Goal: Information Seeking & Learning: Learn about a topic

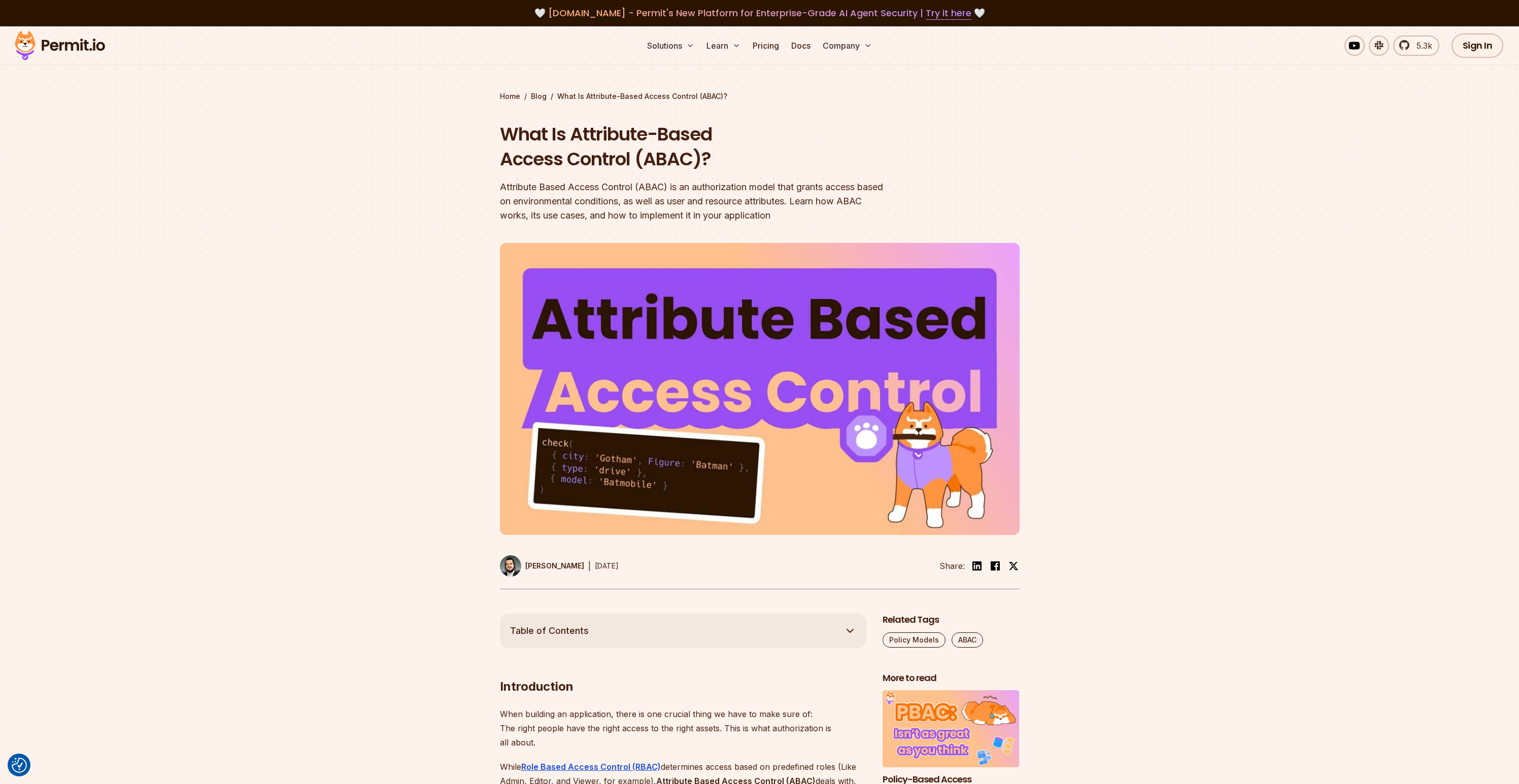
click at [67, 52] on img at bounding box center [60, 45] width 100 height 34
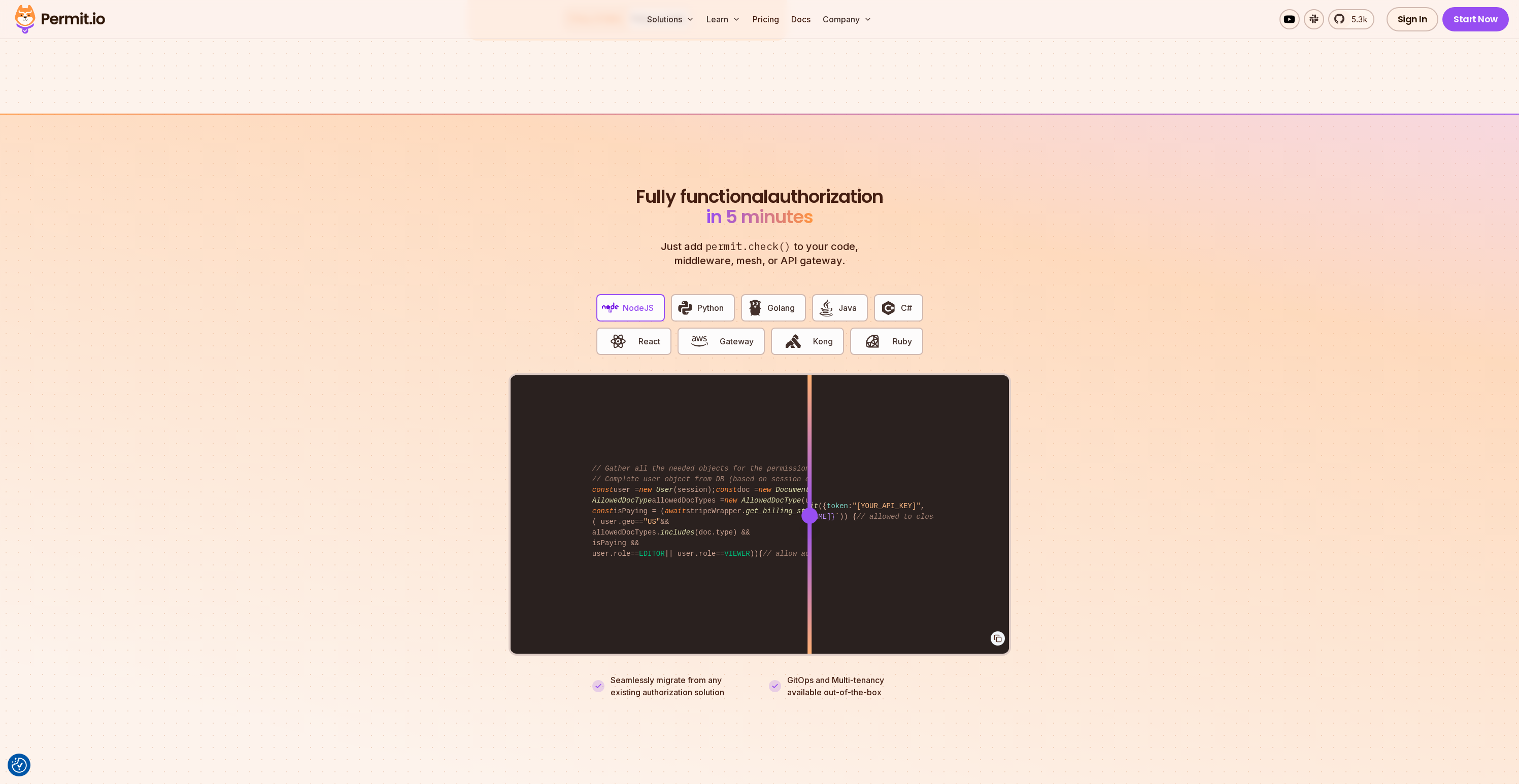
scroll to position [1919, 0]
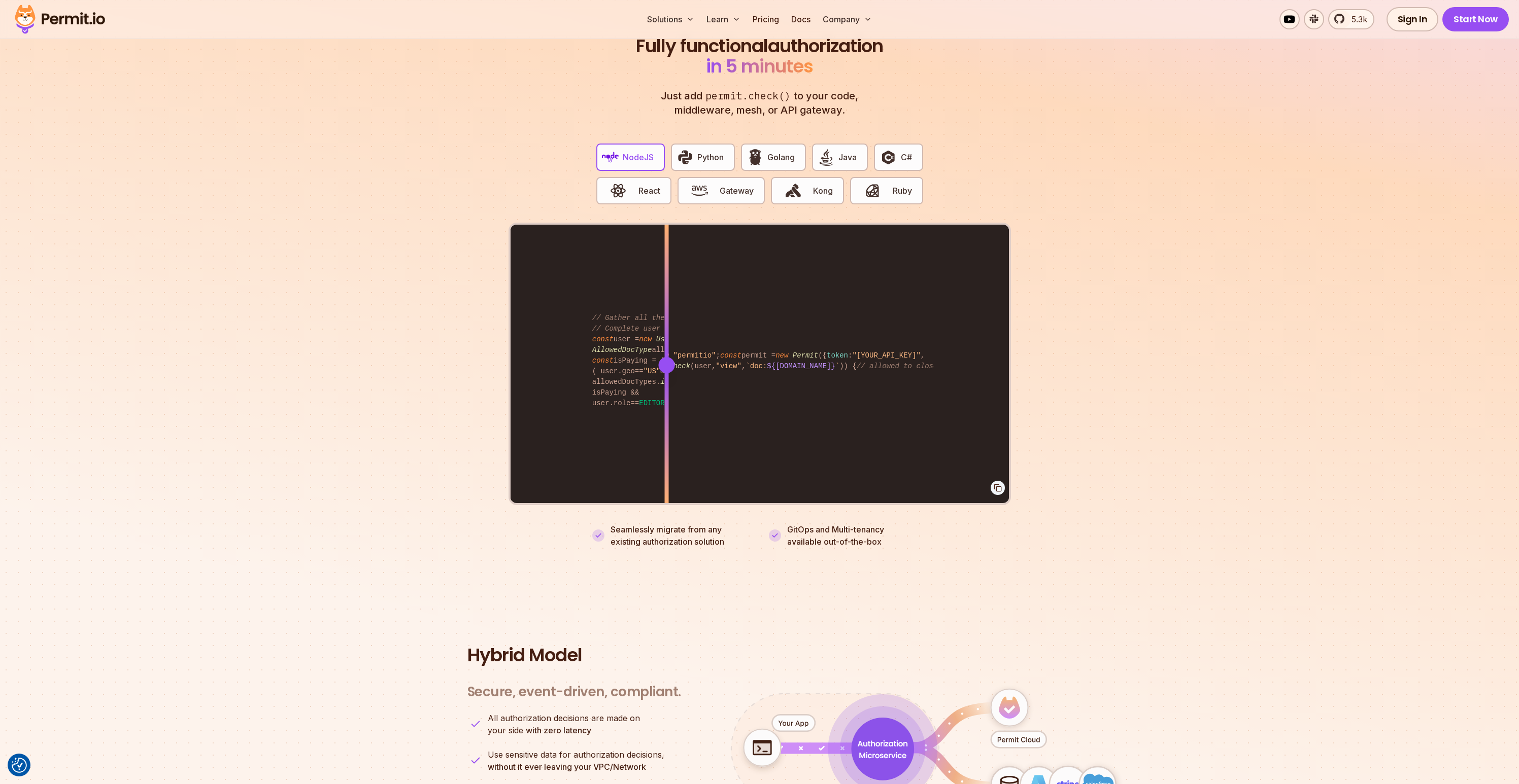
drag, startPoint x: 810, startPoint y: 349, endPoint x: 668, endPoint y: 368, distance: 143.3
click at [668, 368] on div at bounding box center [666, 364] width 4 height 280
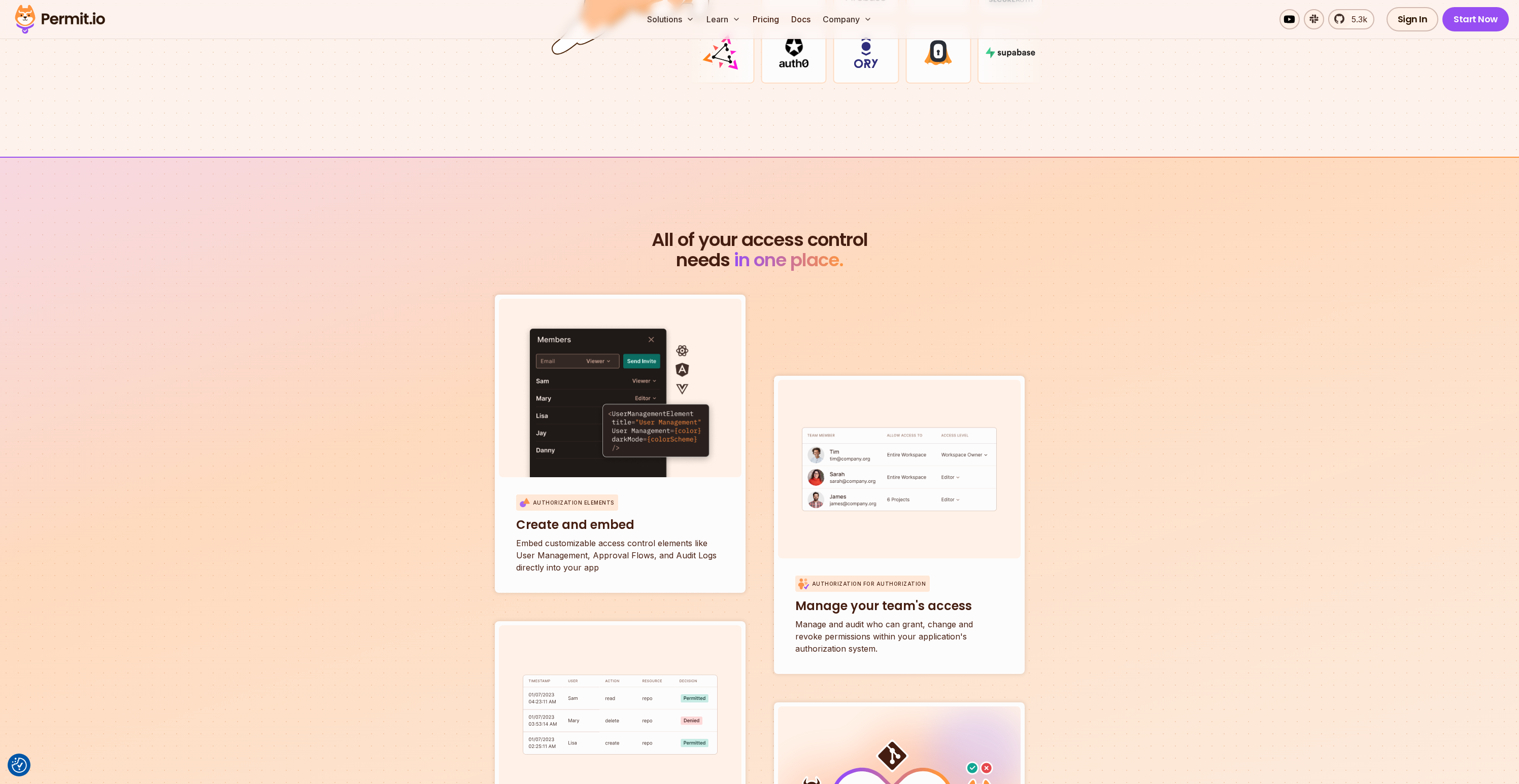
scroll to position [3146, 0]
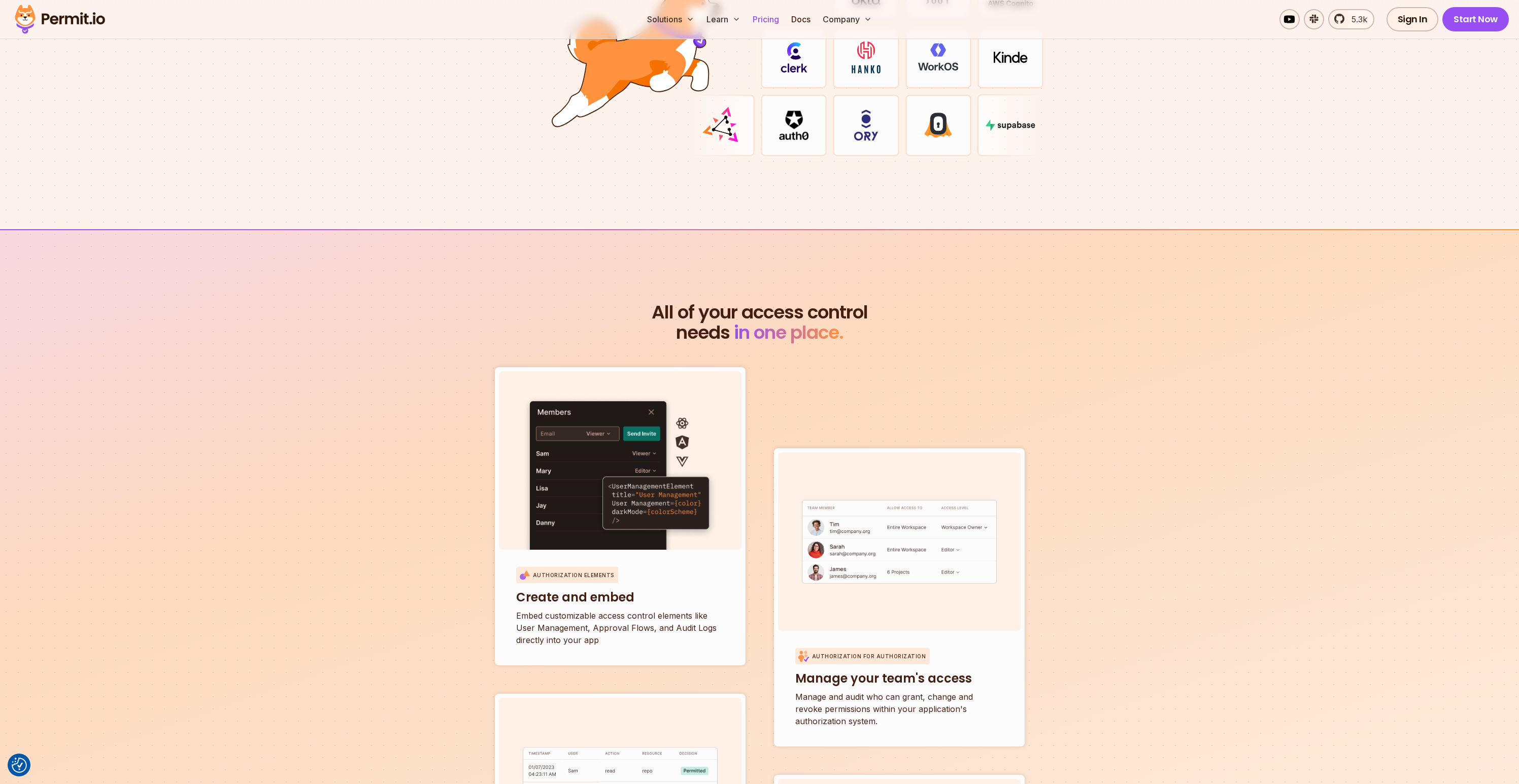
click at [763, 18] on link "Pricing" at bounding box center [765, 19] width 34 height 20
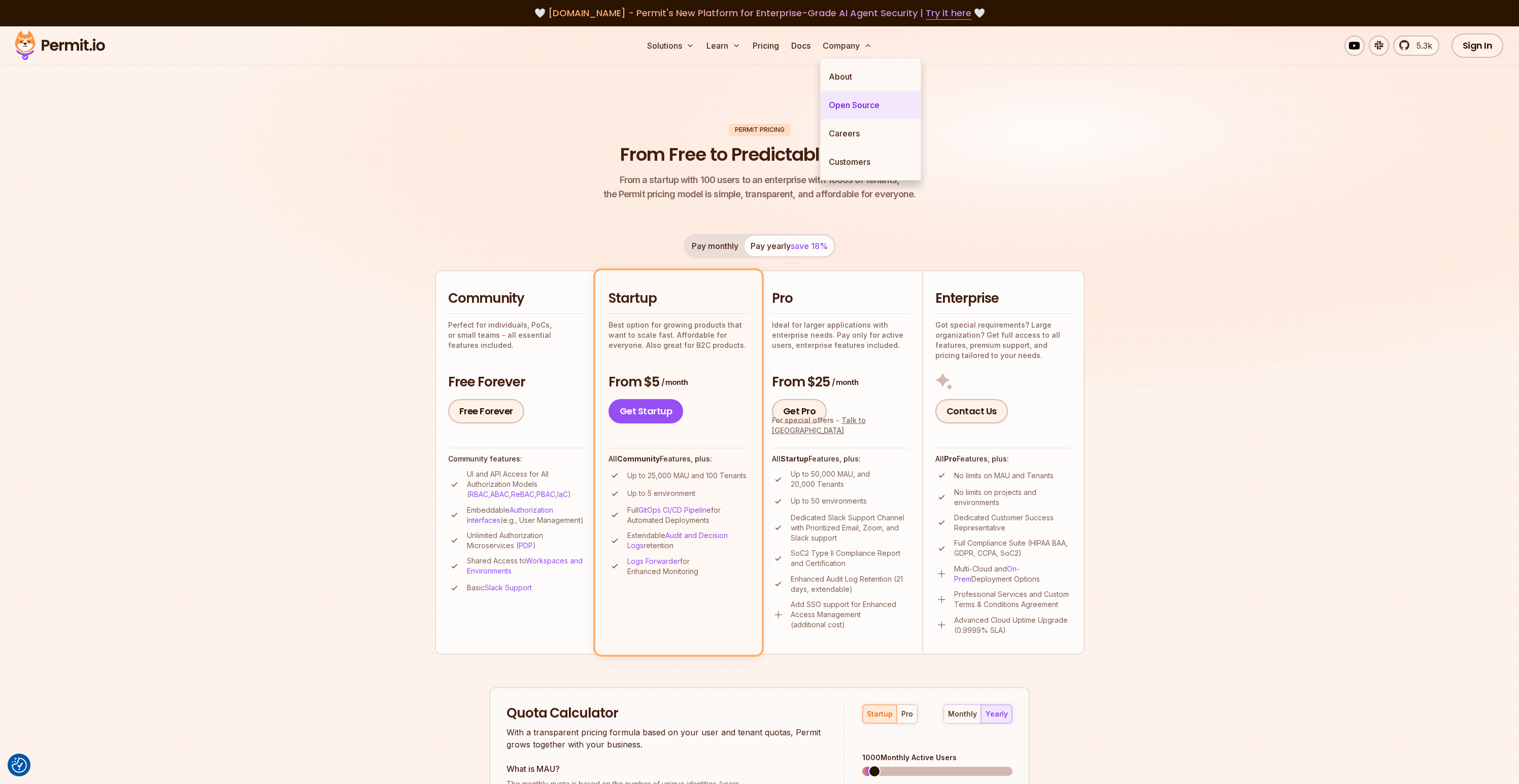
click at [838, 106] on link "Open Source" at bounding box center [870, 104] width 100 height 28
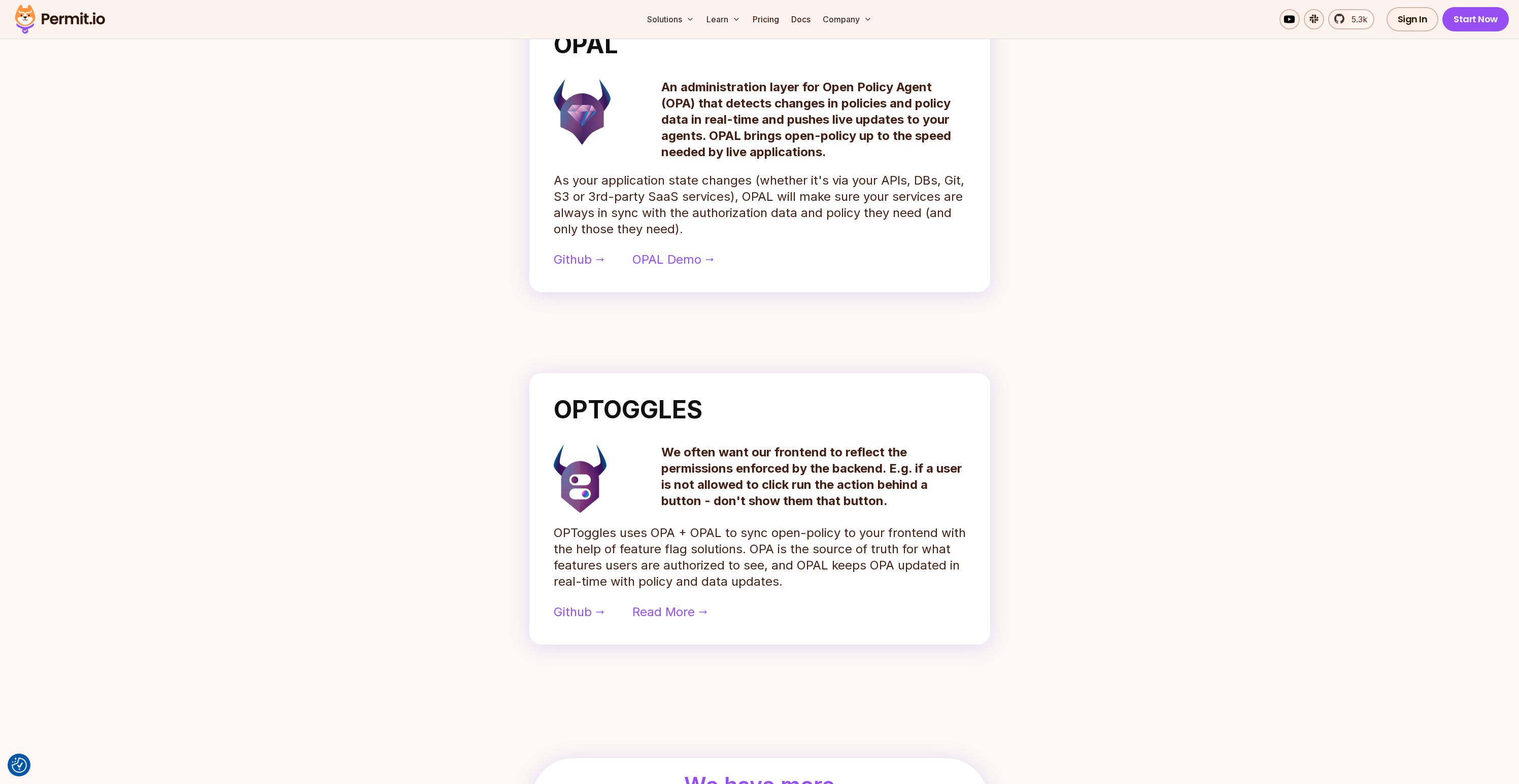
scroll to position [417, 0]
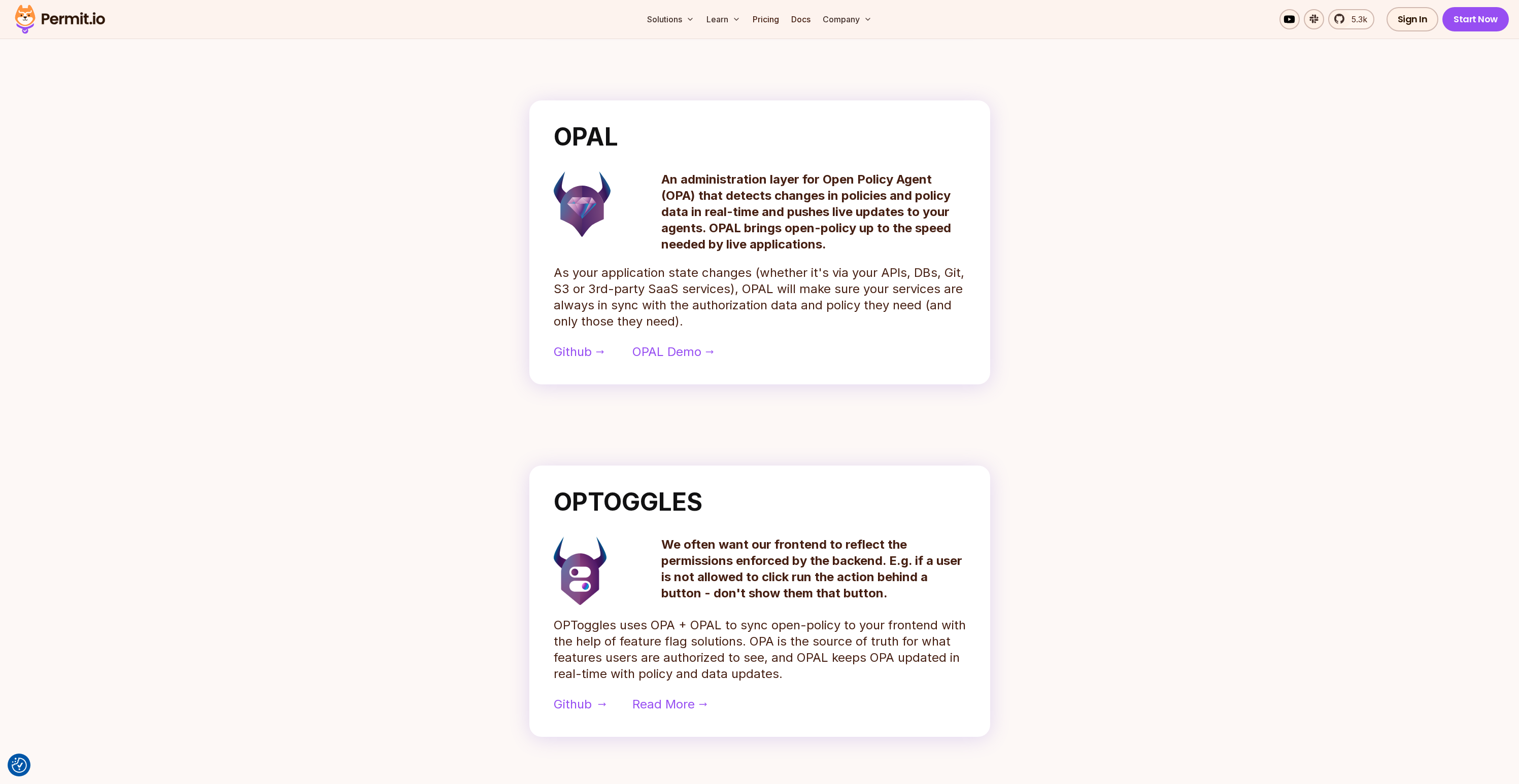
click at [581, 705] on span "Github" at bounding box center [572, 704] width 38 height 16
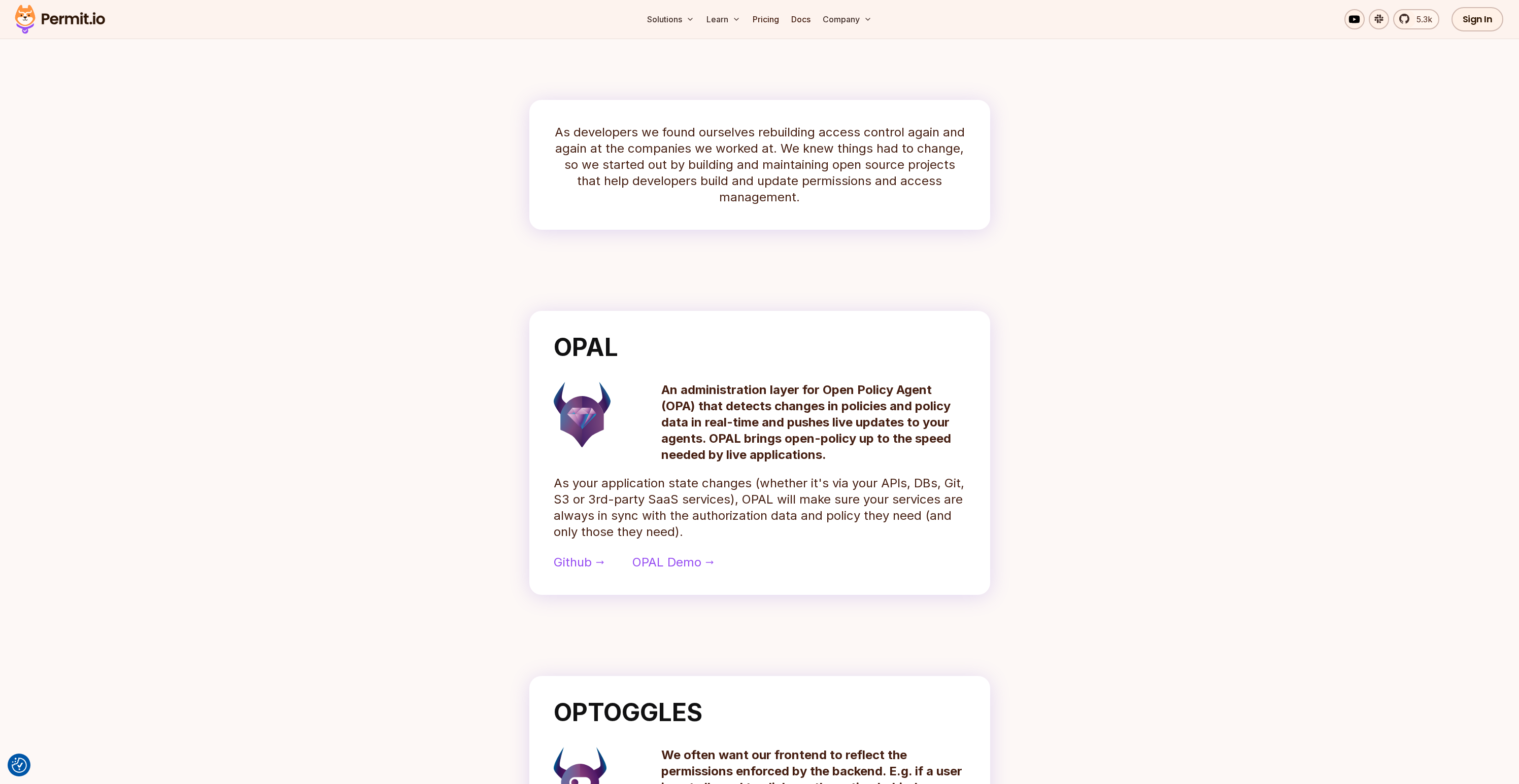
scroll to position [0, 0]
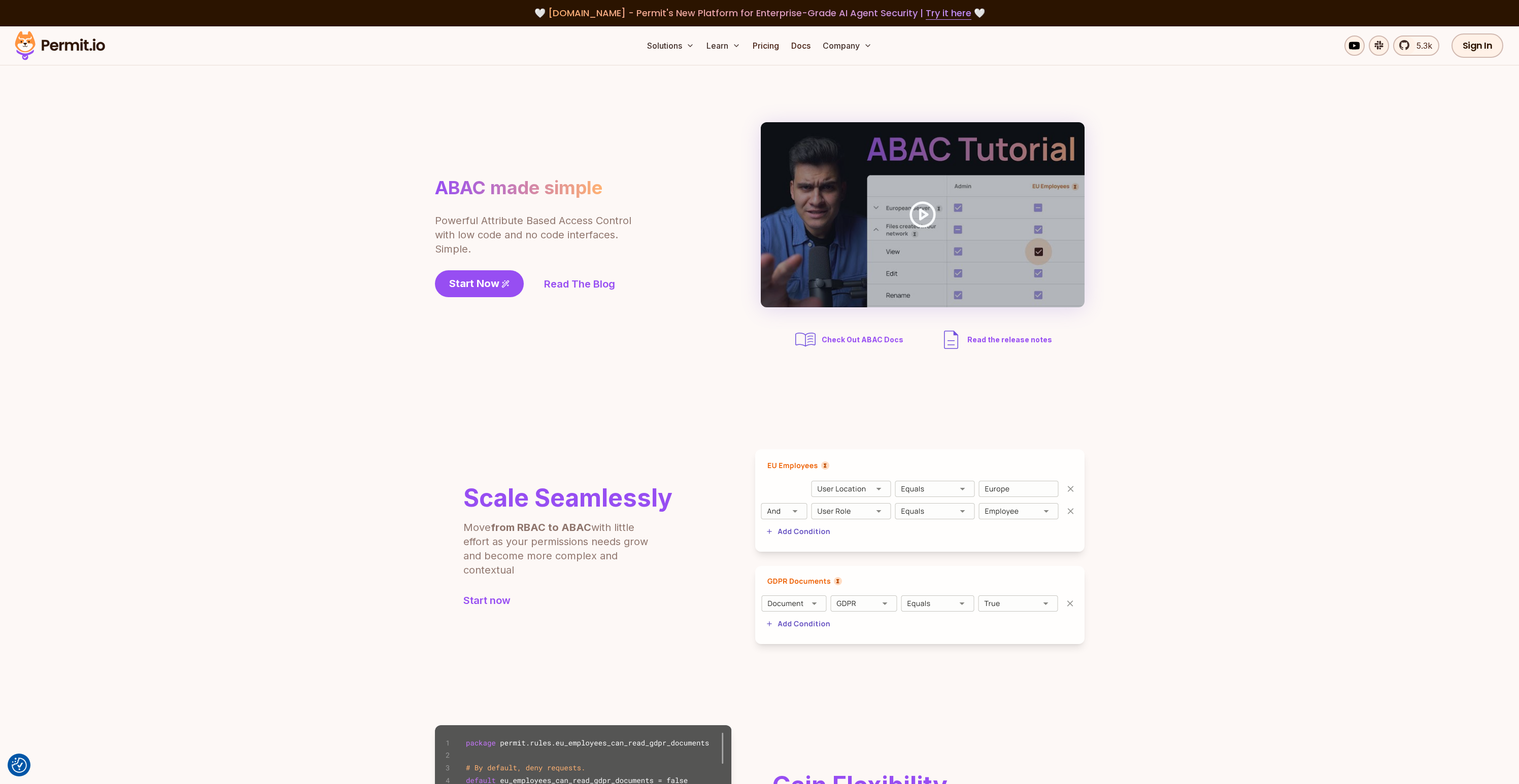
click at [37, 50] on img at bounding box center [60, 45] width 100 height 34
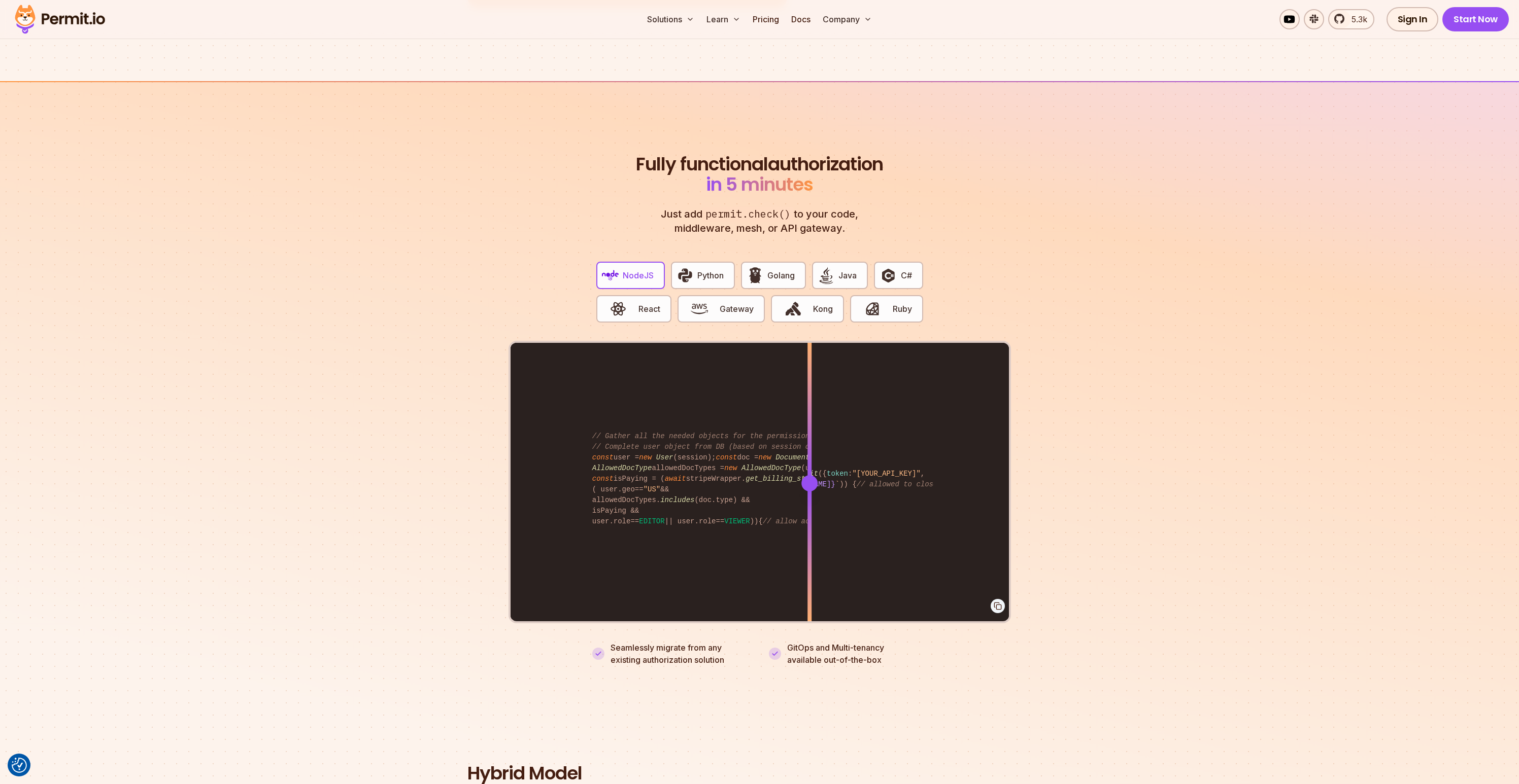
scroll to position [1898, 0]
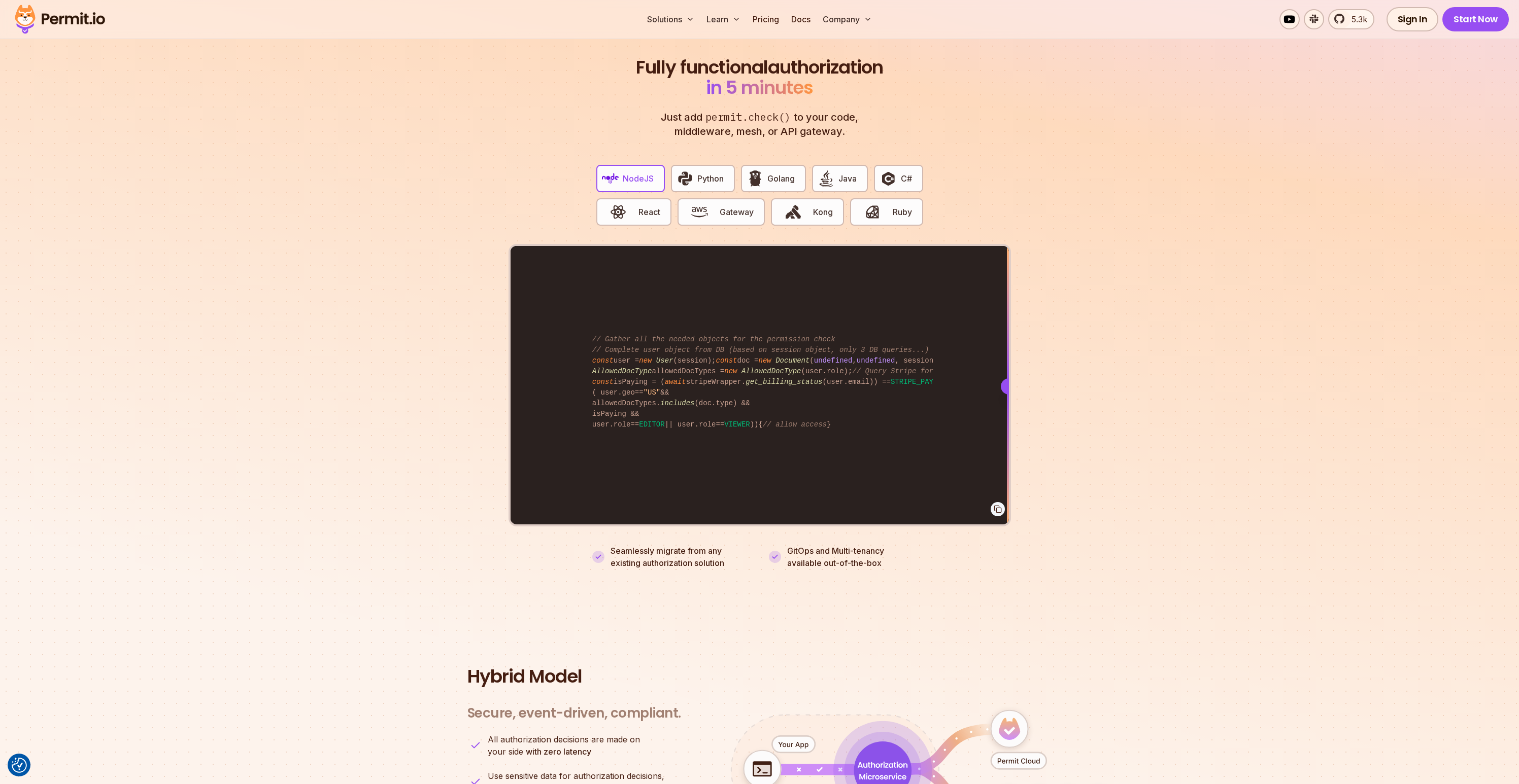
drag, startPoint x: 812, startPoint y: 369, endPoint x: 1256, endPoint y: 403, distance: 445.3
click at [1264, 406] on section "Fully functional authorization in 5 minutes Just add permit.check() to your cod…" at bounding box center [759, 301] width 1519 height 633
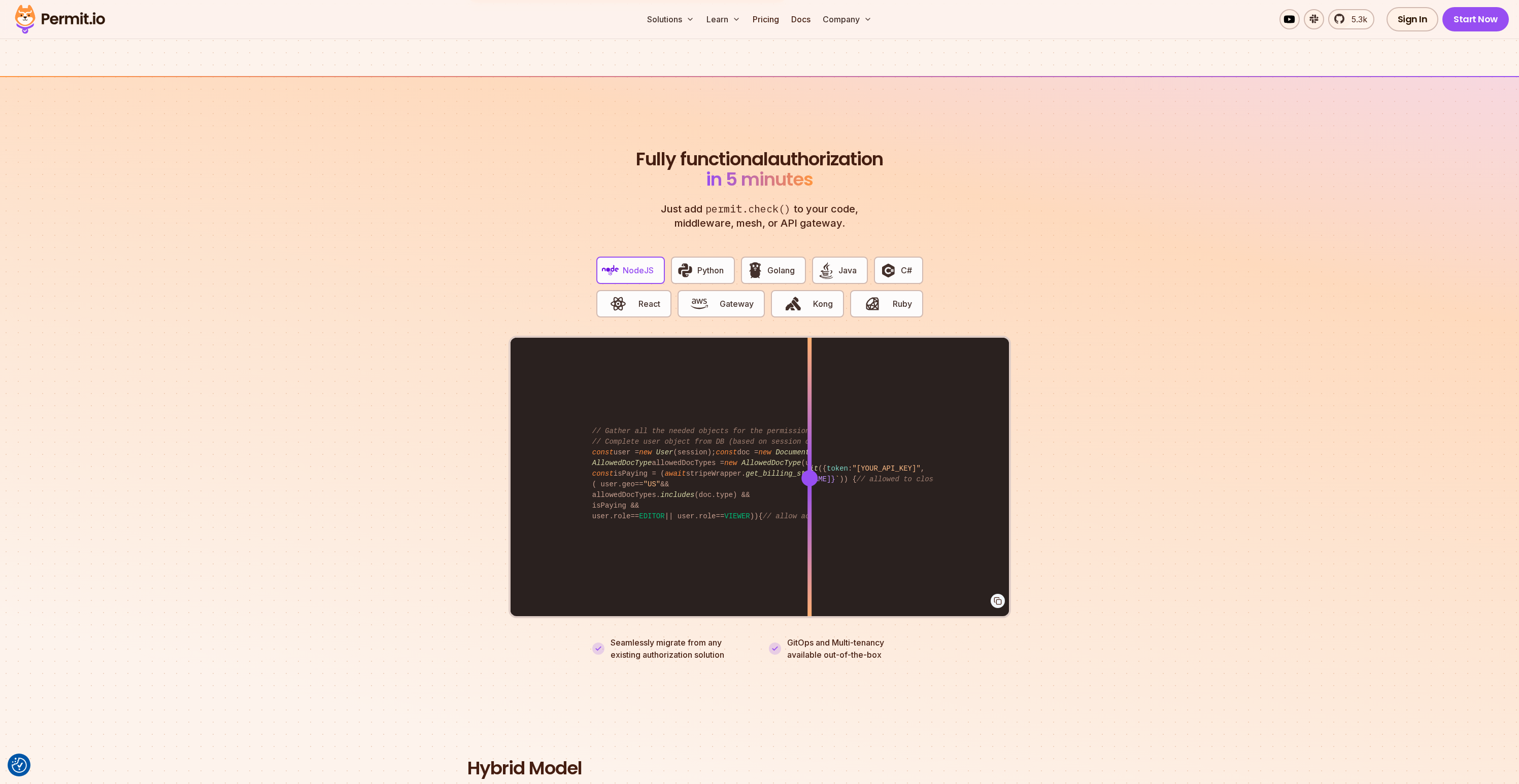
scroll to position [1810, 0]
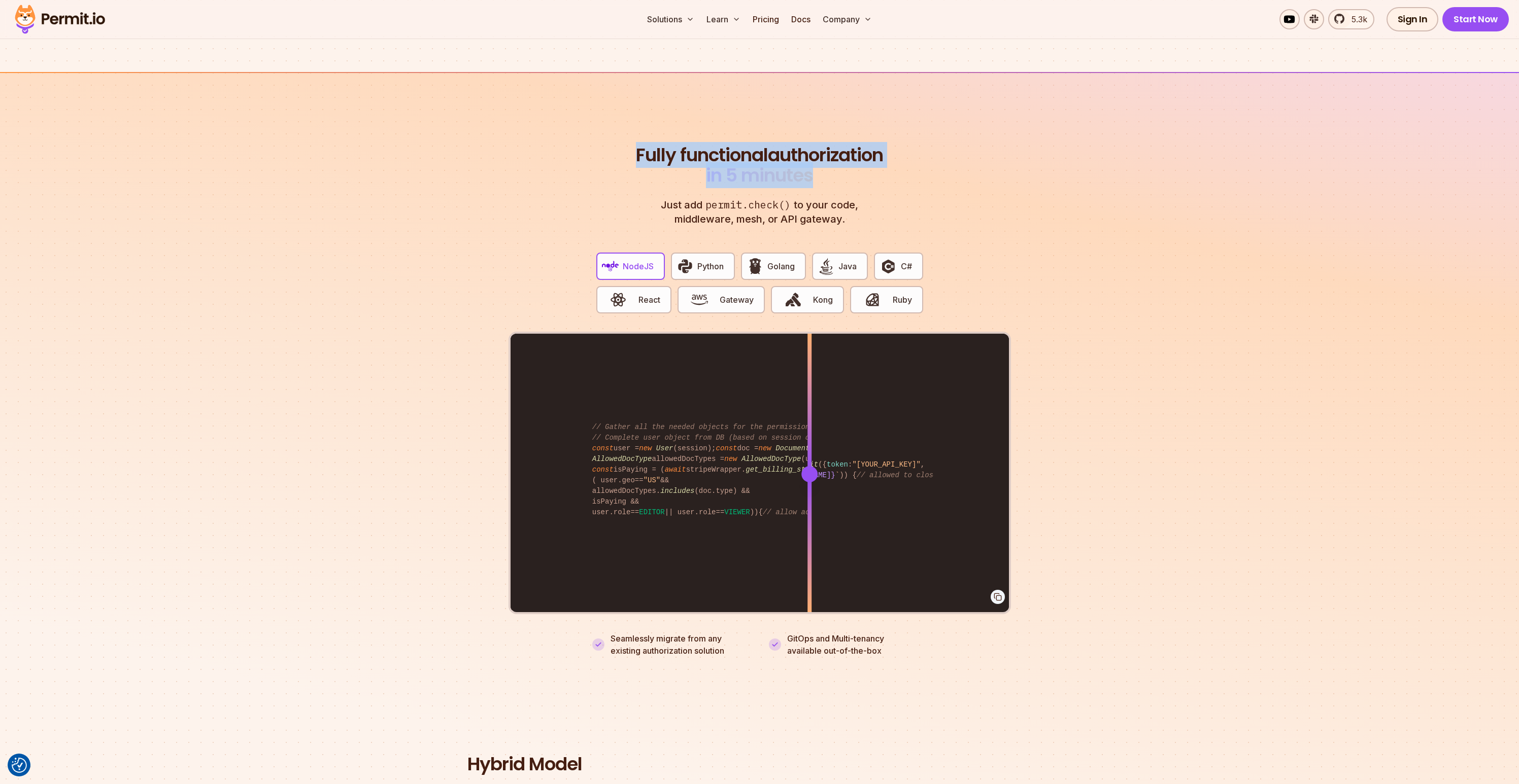
drag, startPoint x: 693, startPoint y: 140, endPoint x: 927, endPoint y: 165, distance: 235.3
click at [927, 165] on div "Fully functional authorization in 5 minutes Just add permit.check() to your cod…" at bounding box center [760, 401] width 503 height 512
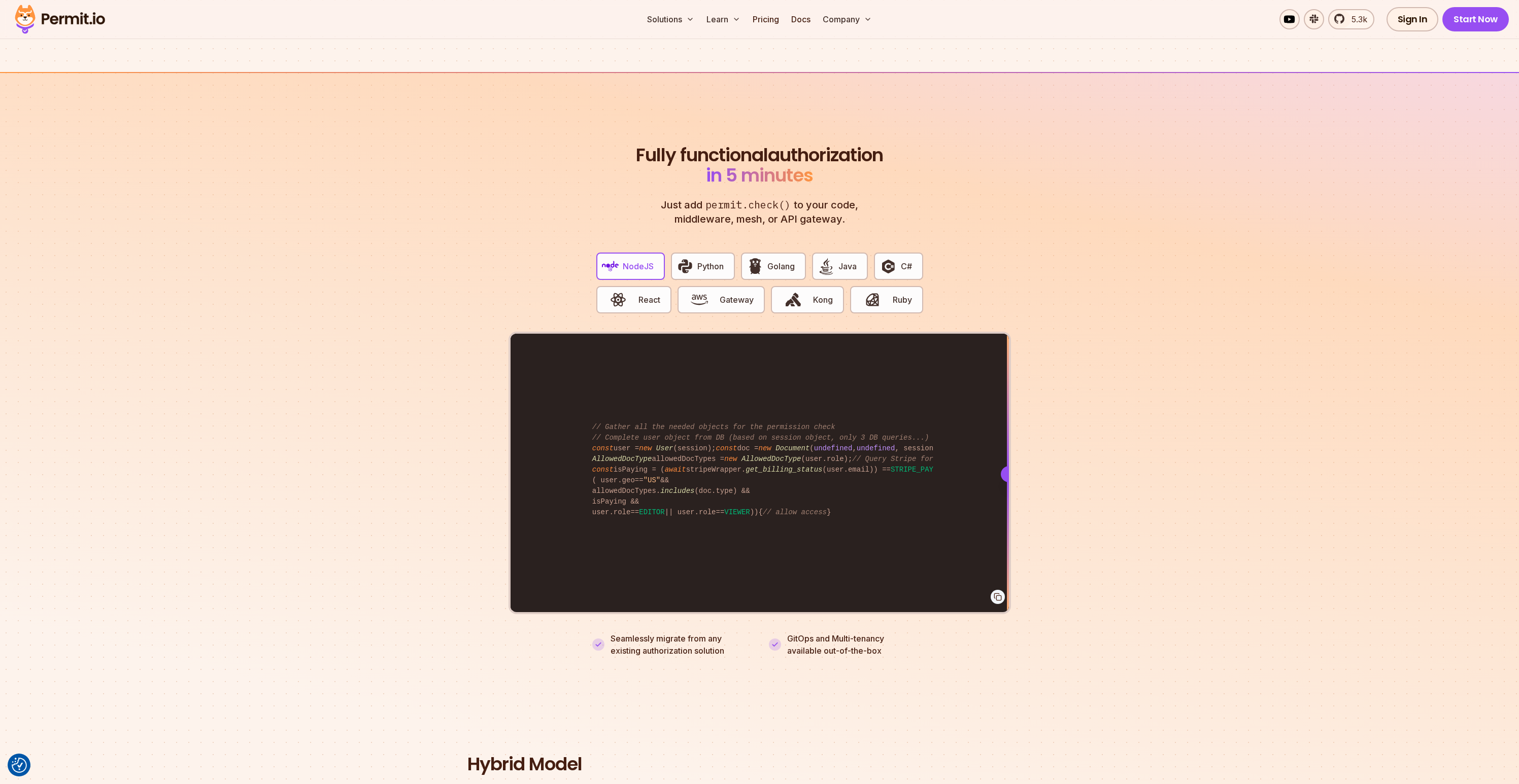
drag, startPoint x: 808, startPoint y: 460, endPoint x: 1070, endPoint y: 509, distance: 266.5
click at [1070, 509] on section "Fully functional authorization in 5 minutes Just add permit.check() to your cod…" at bounding box center [759, 388] width 1519 height 633
click at [705, 261] on button "Python" at bounding box center [703, 267] width 64 height 28
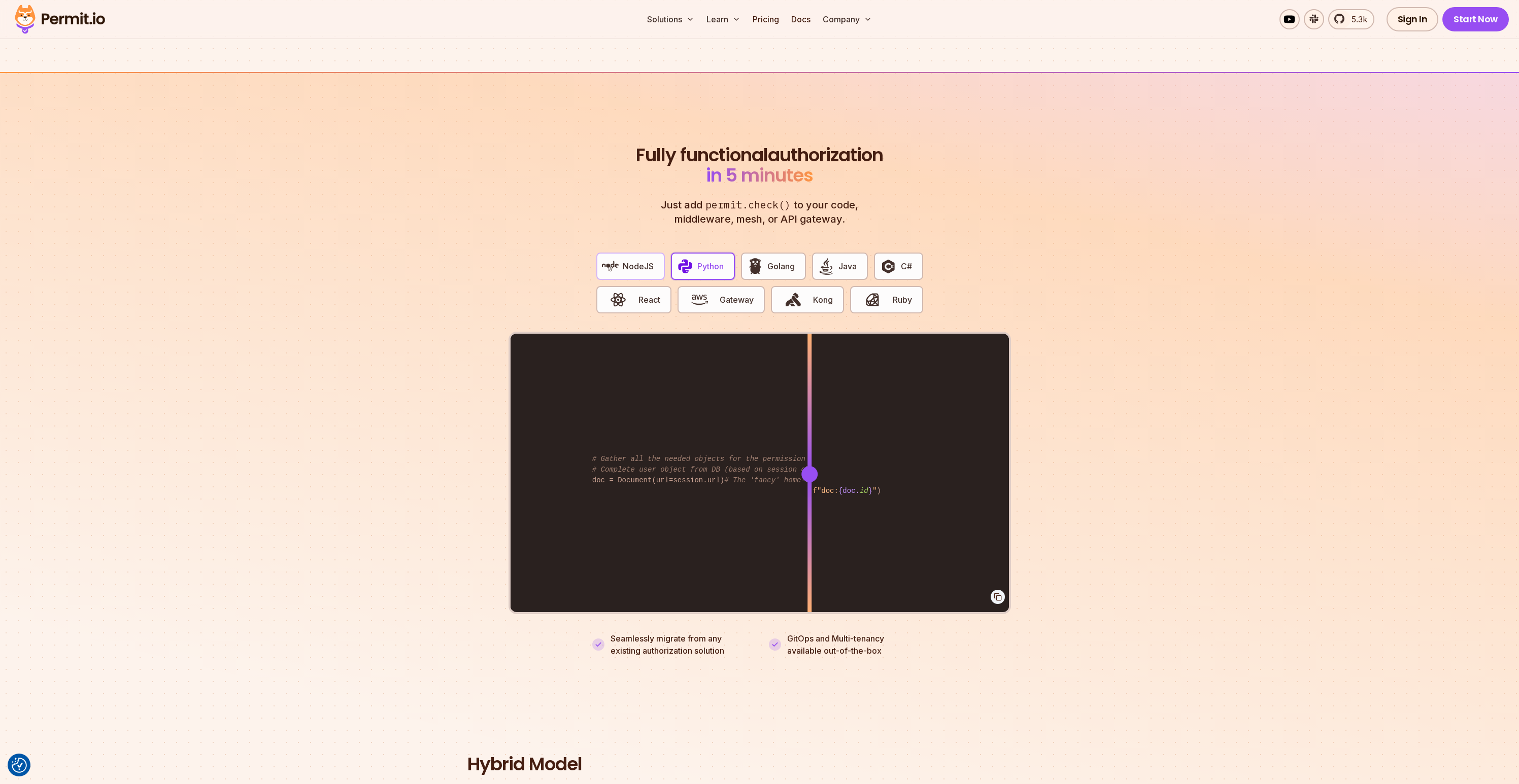
click at [613, 258] on img "button" at bounding box center [610, 266] width 17 height 17
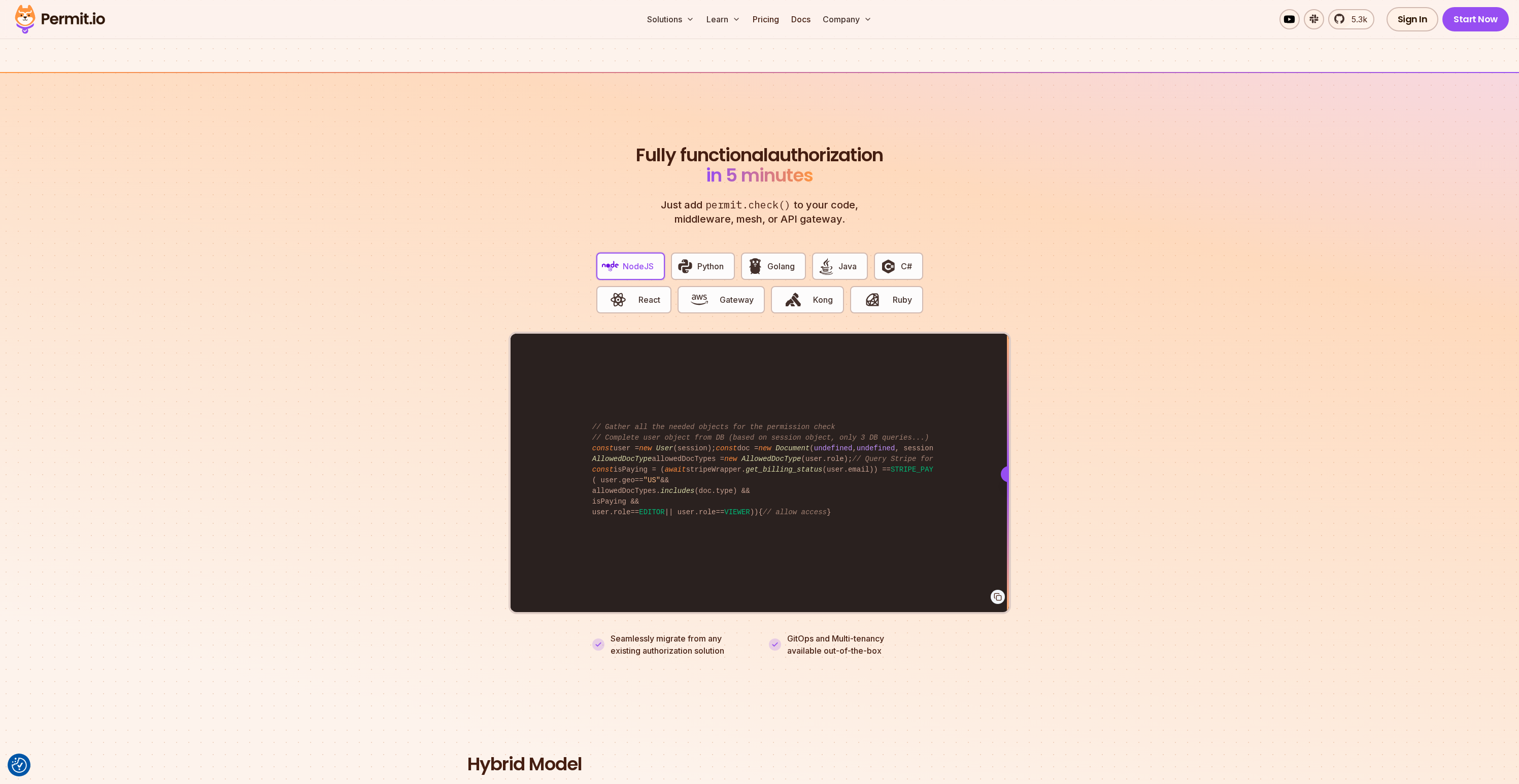
drag, startPoint x: 811, startPoint y: 460, endPoint x: 1068, endPoint y: 479, distance: 257.7
click at [1068, 479] on section "Fully functional authorization in 5 minutes Just add permit.check() to your cod…" at bounding box center [759, 388] width 1519 height 633
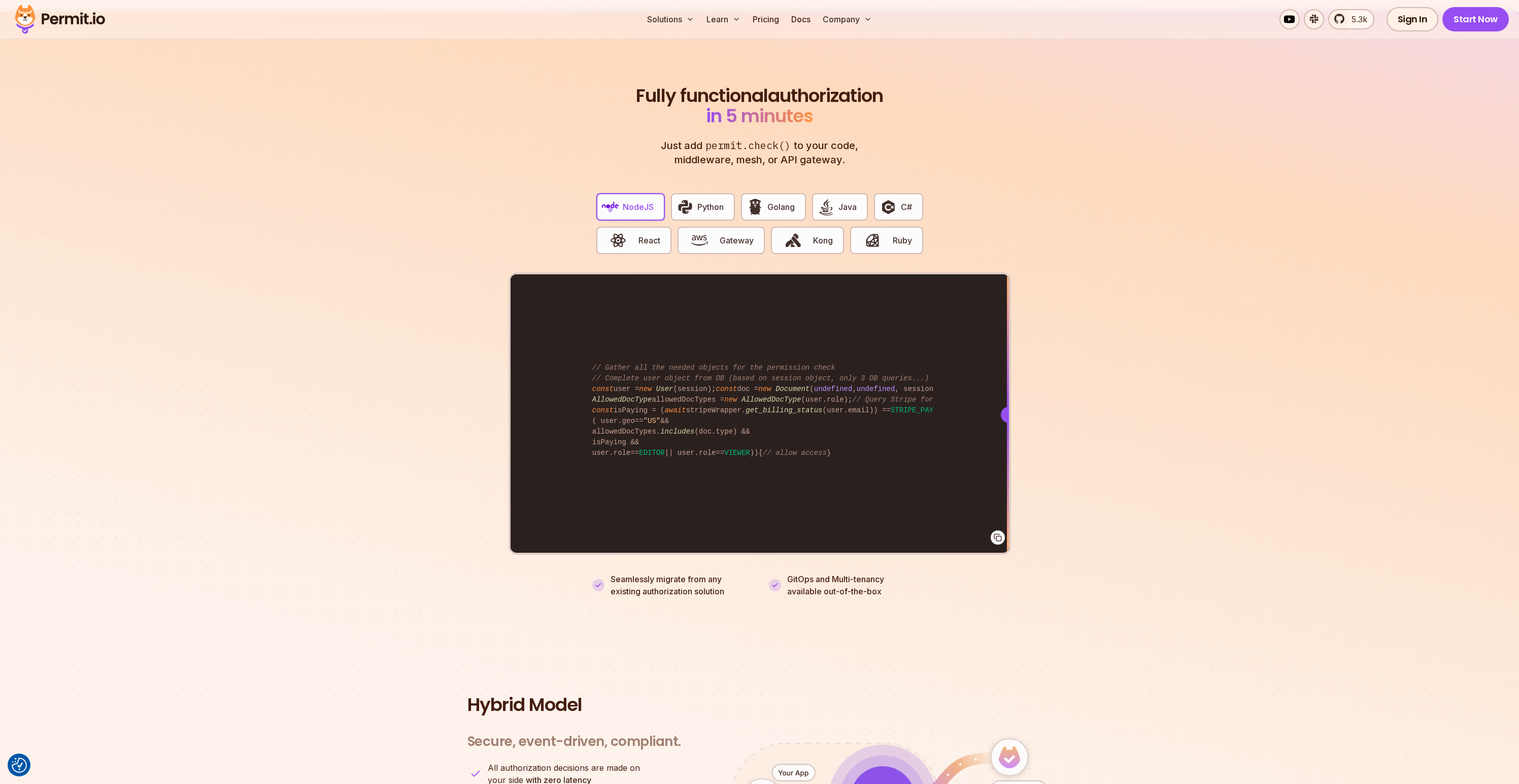
scroll to position [1881, 0]
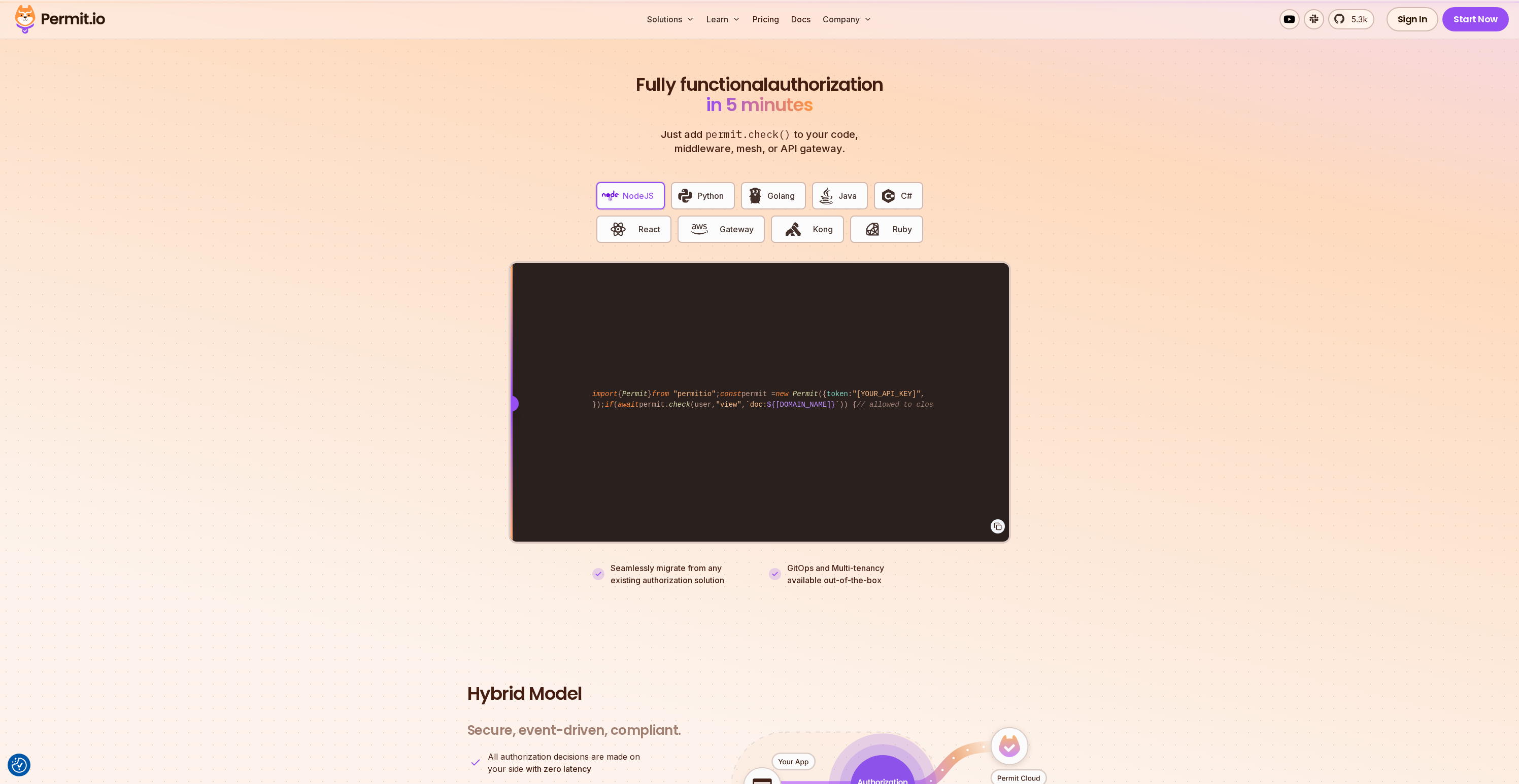
drag, startPoint x: 1004, startPoint y: 389, endPoint x: 464, endPoint y: 405, distance: 540.2
click at [464, 405] on section "Fully functional authorization in 5 minutes Just add permit.check() to your cod…" at bounding box center [759, 318] width 1519 height 633
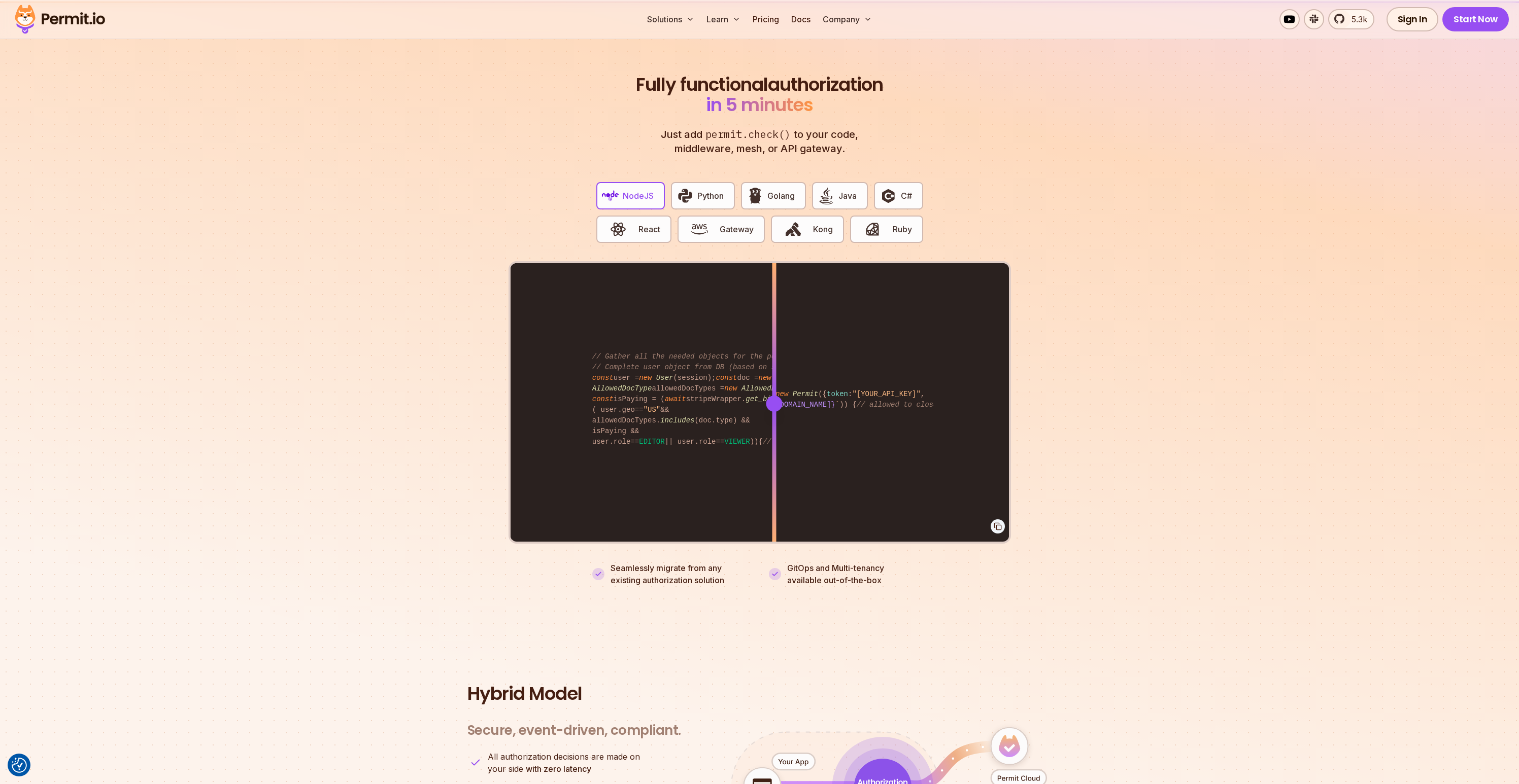
drag, startPoint x: 517, startPoint y: 390, endPoint x: 786, endPoint y: 456, distance: 277.0
click at [776, 456] on div at bounding box center [774, 403] width 4 height 280
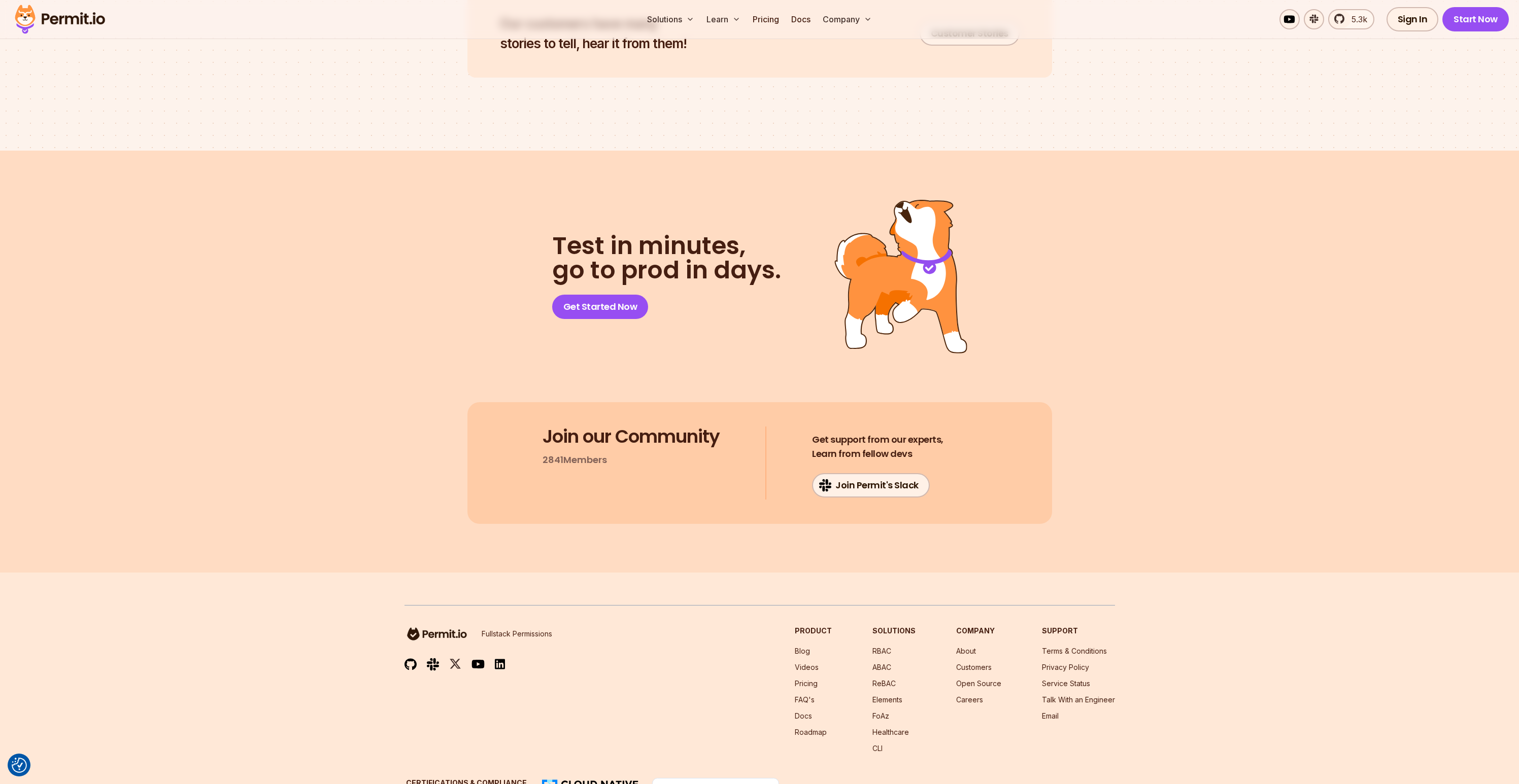
scroll to position [5161, 0]
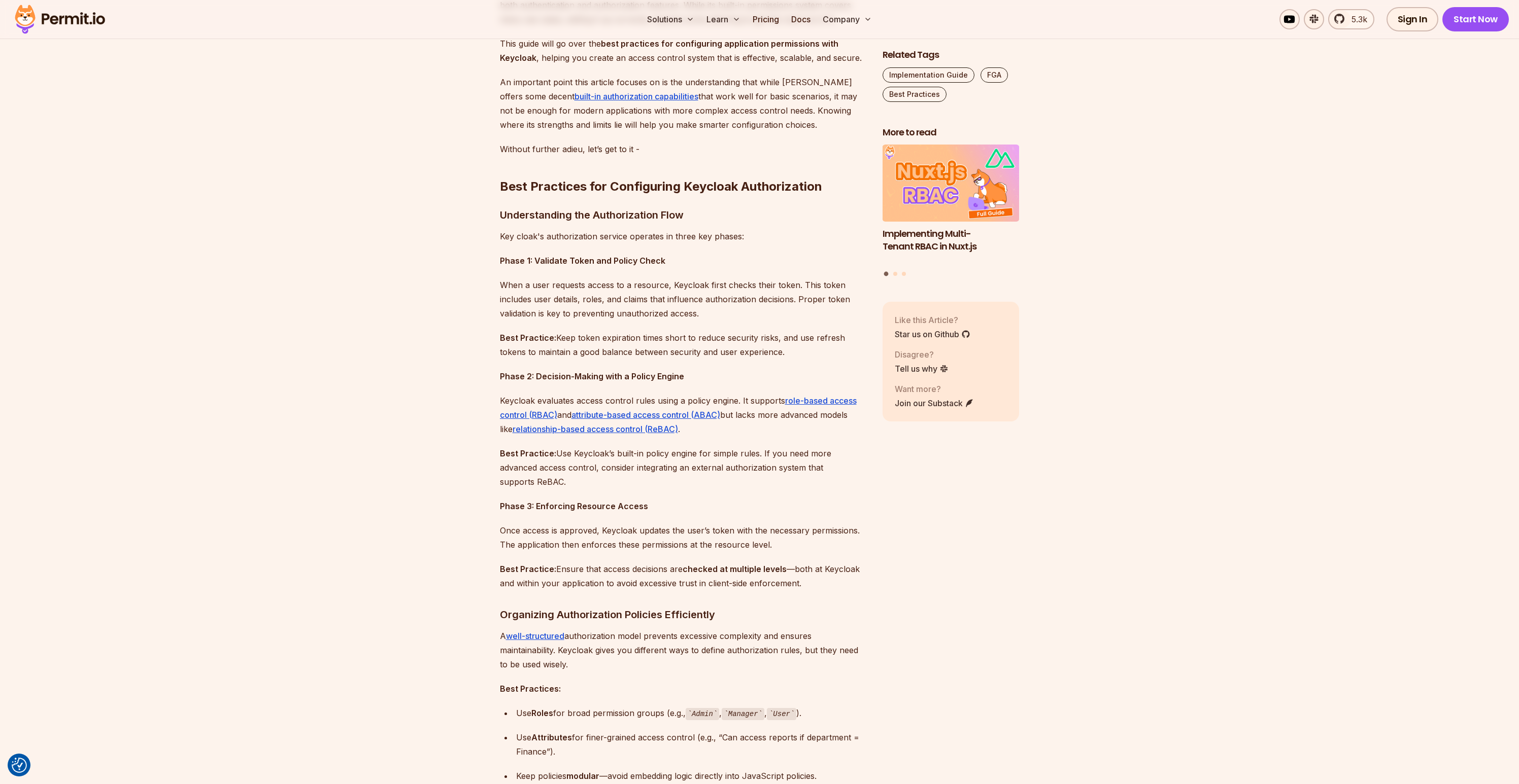
scroll to position [717, 0]
